Goal: Find specific page/section: Find specific page/section

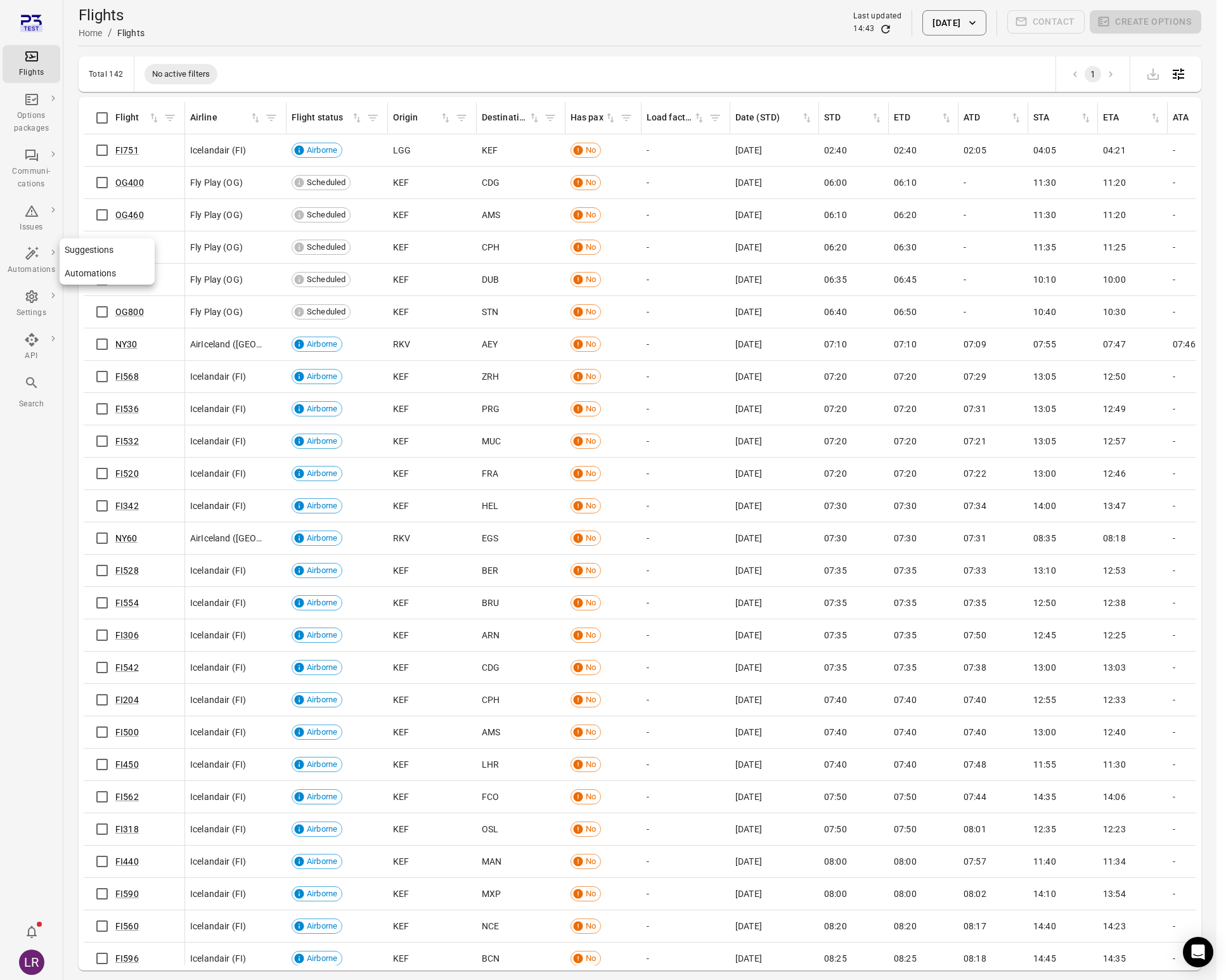
click at [89, 250] on link "Suggestions" at bounding box center [107, 250] width 95 height 23
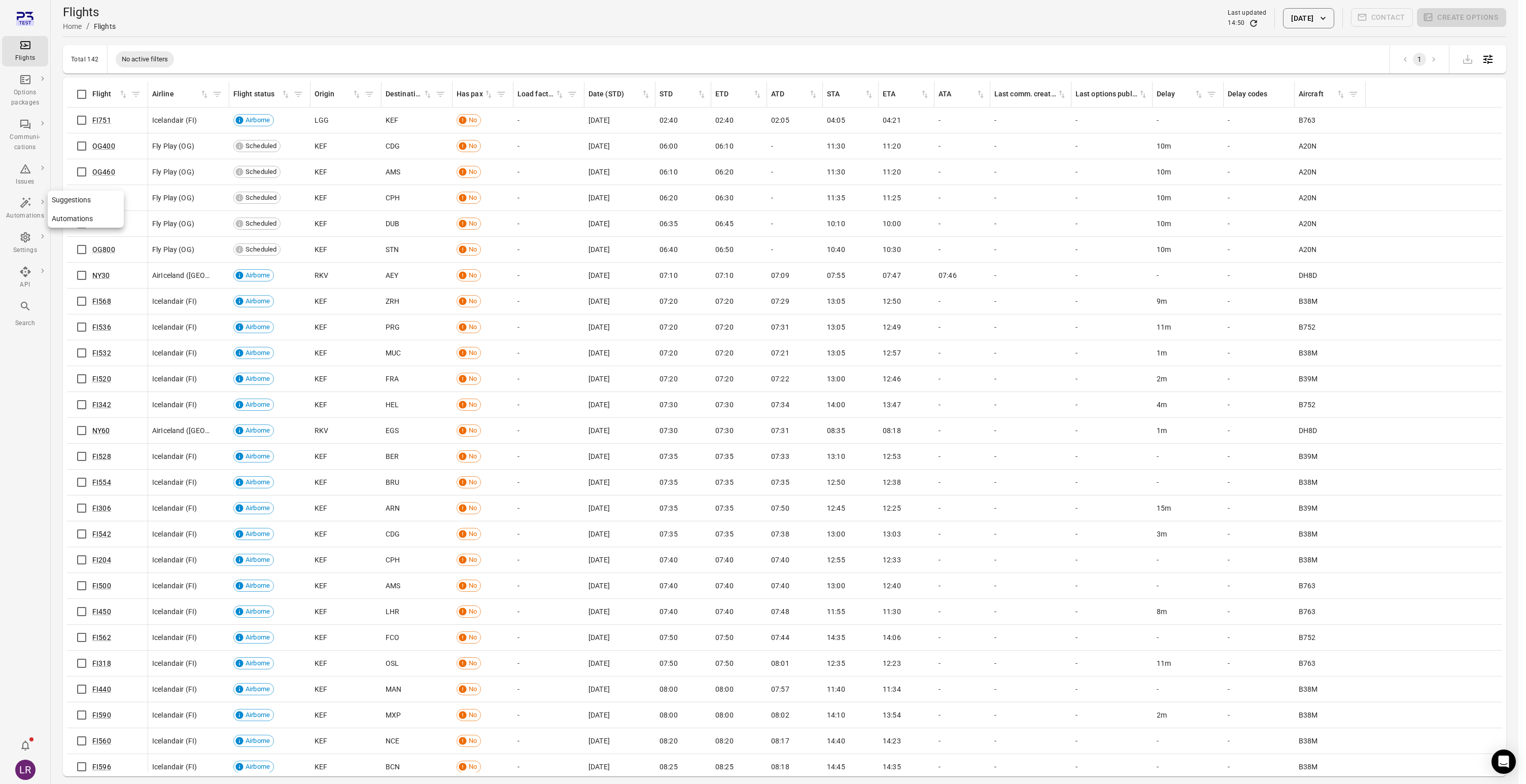
click at [74, 202] on link "Suggestions" at bounding box center [85, 200] width 76 height 18
